Goal: Navigation & Orientation: Find specific page/section

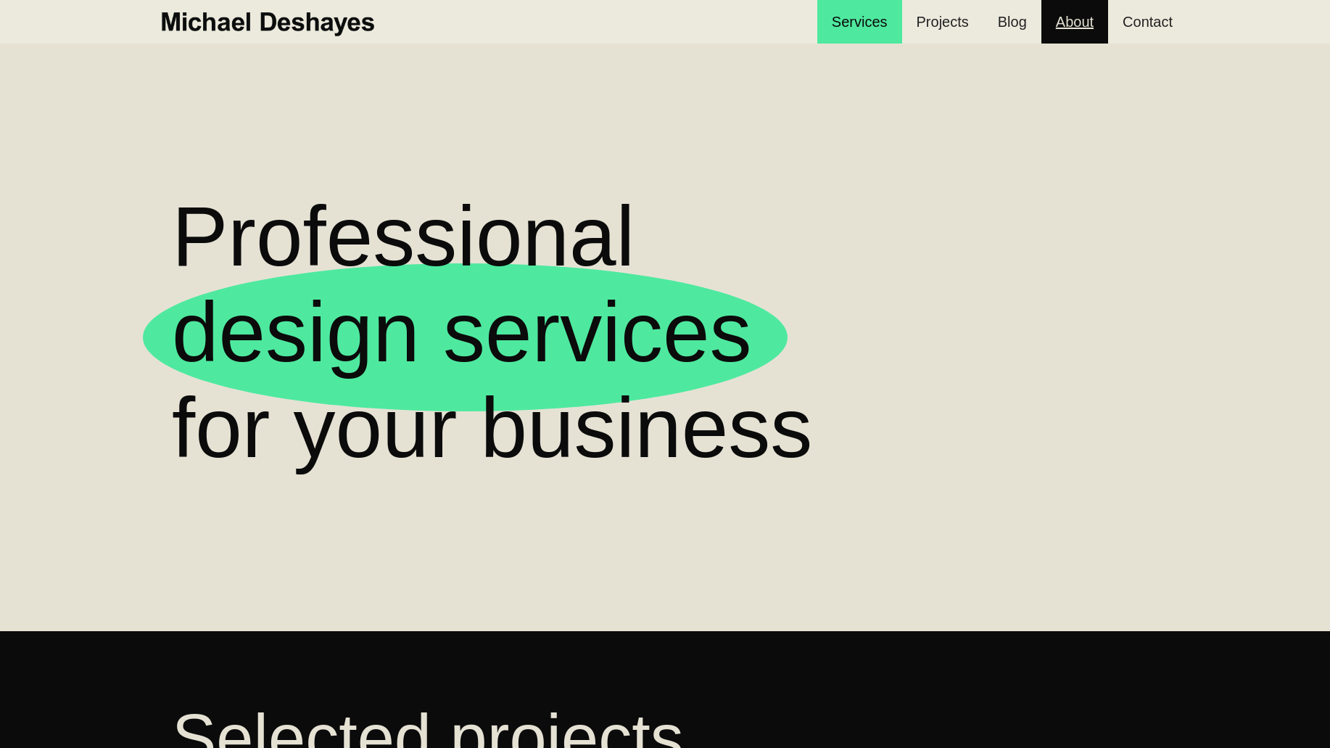
click at [1096, 14] on link "About" at bounding box center [1074, 22] width 67 height 44
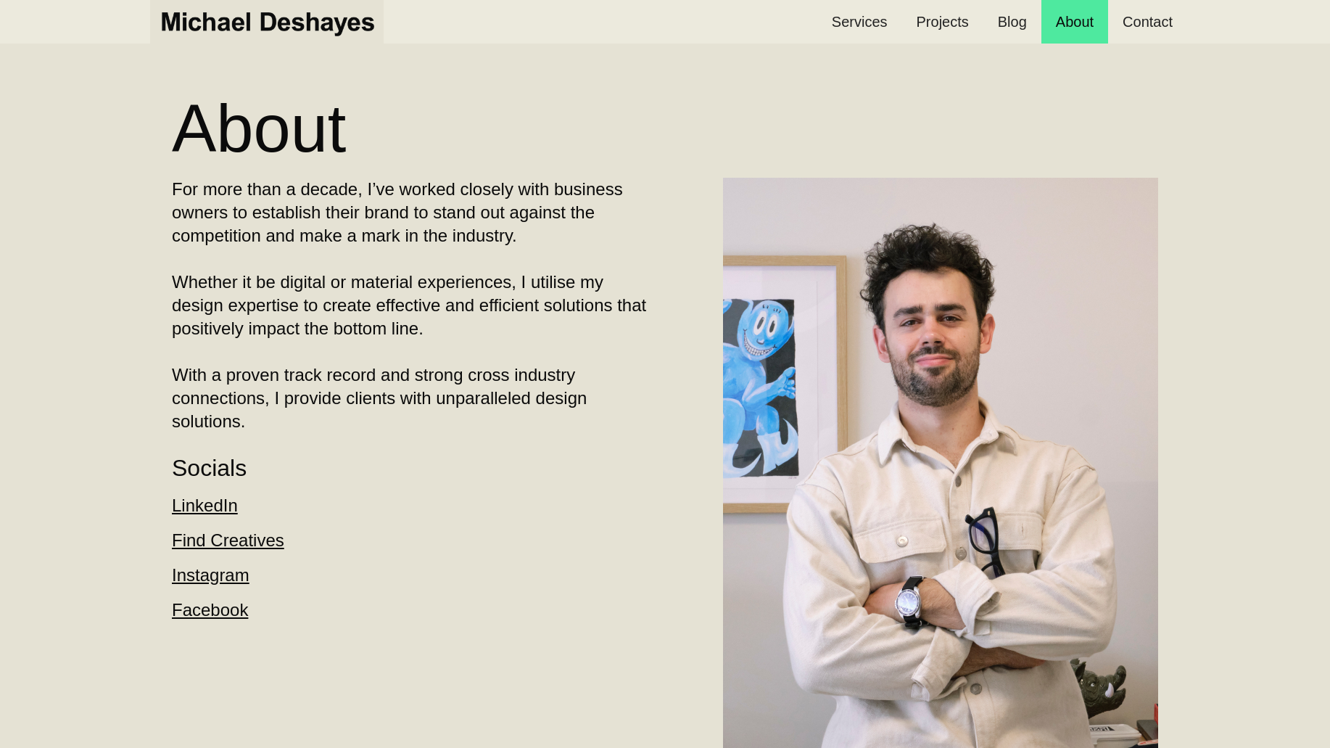
click at [198, 38] on link "home" at bounding box center [266, 22] width 233 height 44
